Goal: Find specific page/section: Find specific page/section

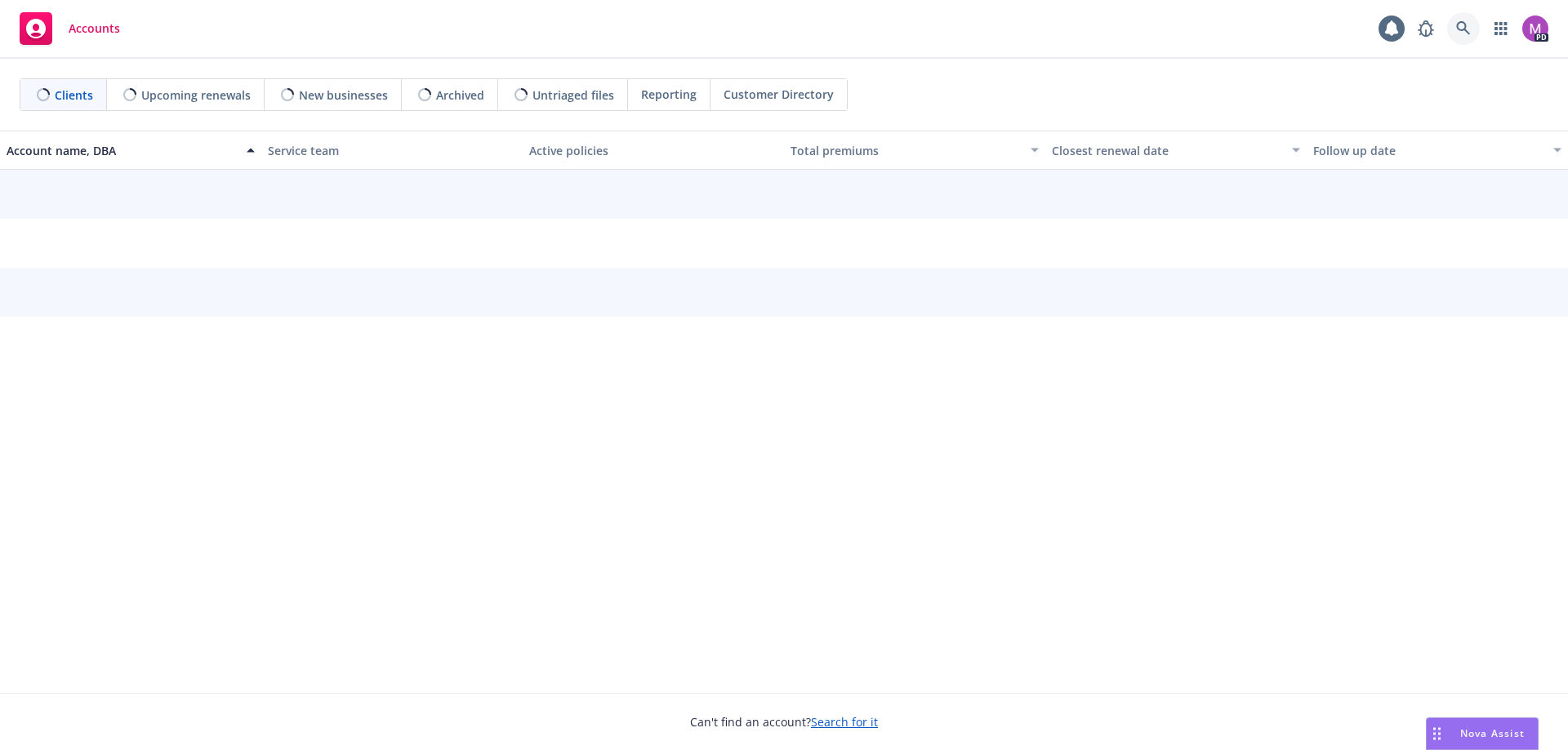
click at [1461, 22] on icon at bounding box center [1462, 28] width 14 height 14
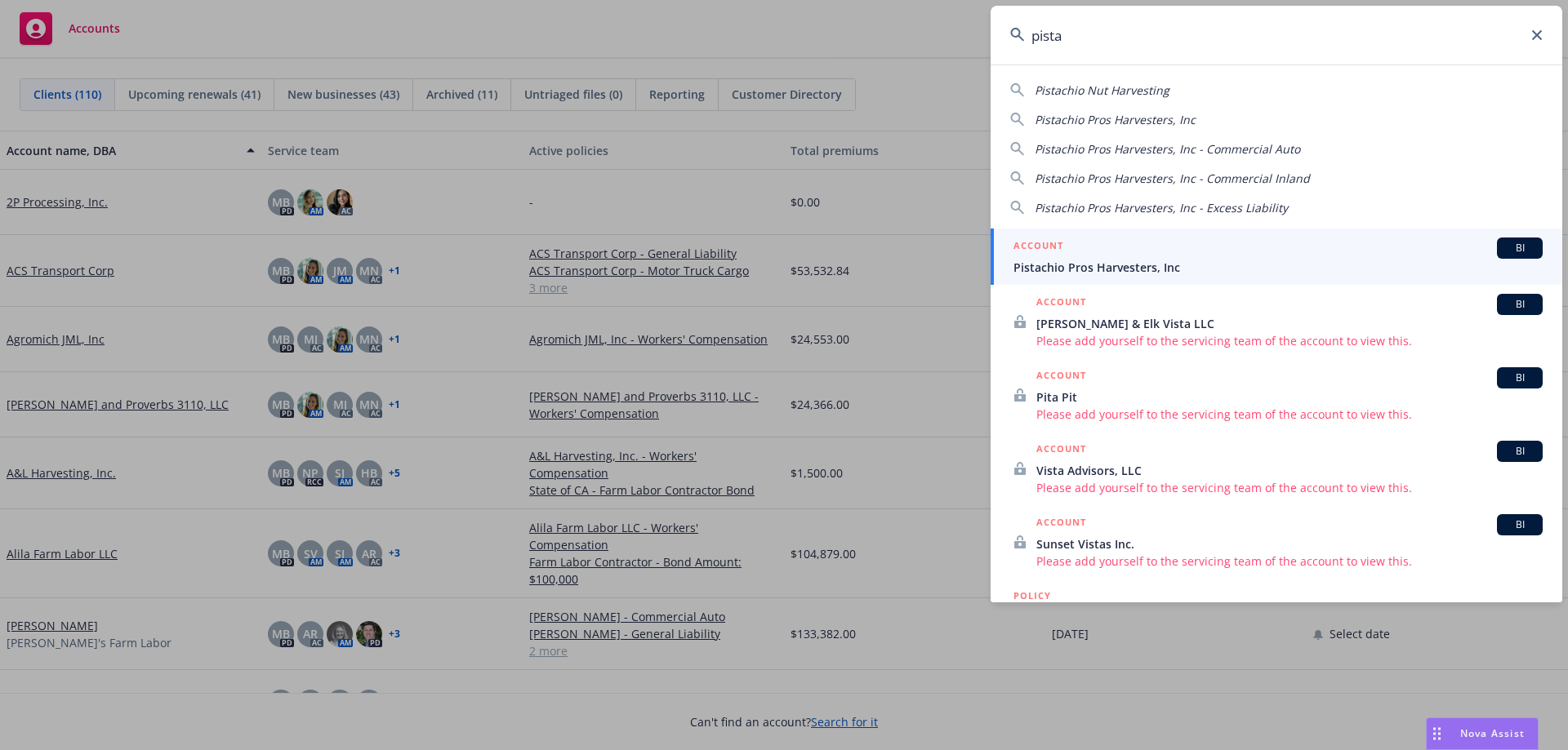
type input "pista"
click at [1070, 258] on div "ACCOUNT BI" at bounding box center [1278, 248] width 530 height 21
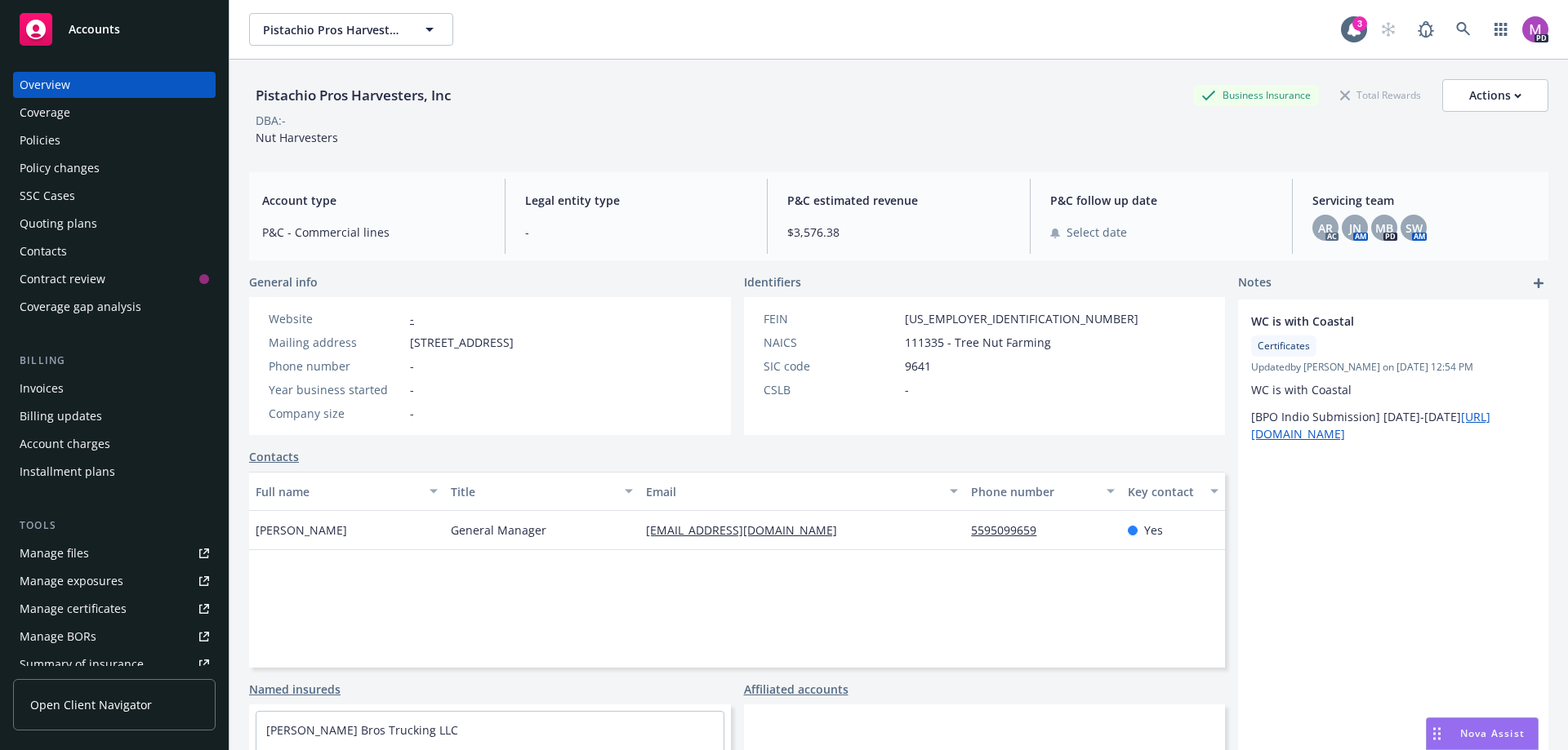
click at [50, 146] on div "Policies" at bounding box center [40, 140] width 41 height 26
